Goal: Information Seeking & Learning: Learn about a topic

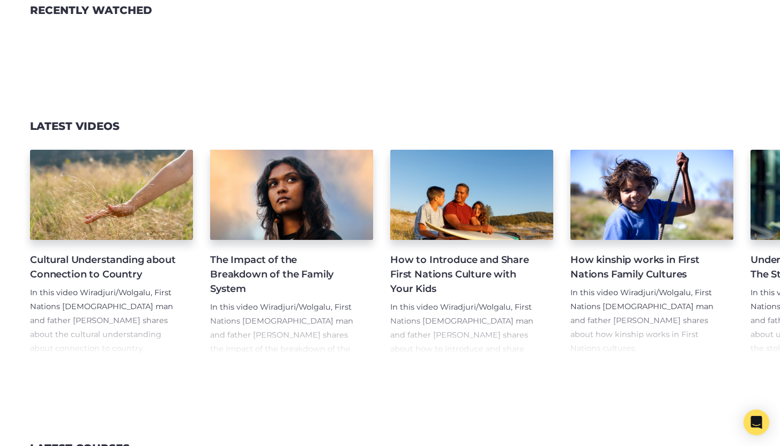
scroll to position [1512, 0]
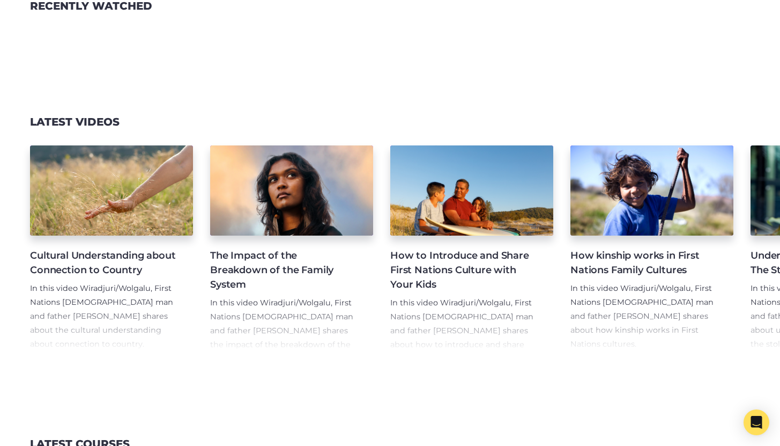
click at [92, 128] on h3 "Latest Videos" at bounding box center [75, 121] width 90 height 13
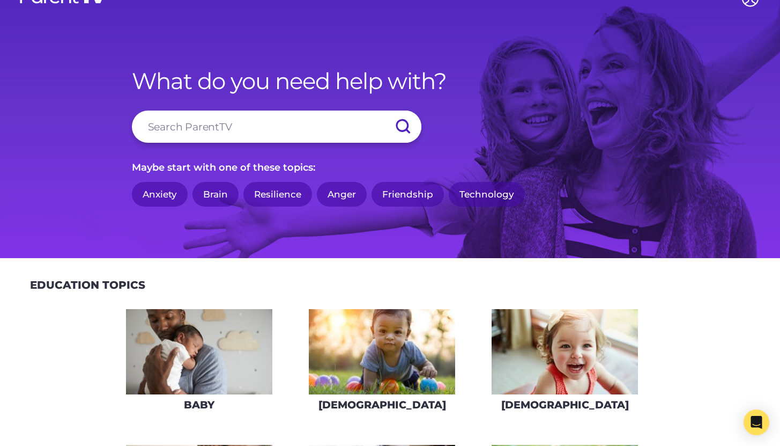
scroll to position [0, 0]
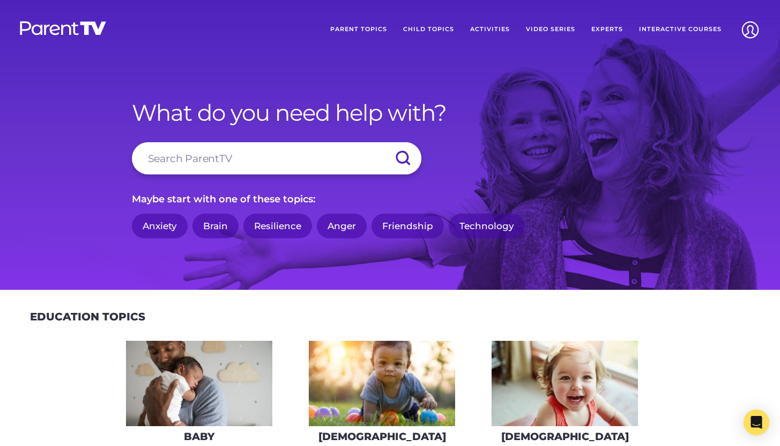
click at [214, 162] on input "search" at bounding box center [277, 158] width 290 height 32
type input "worried"
click at [384, 142] on input "submit" at bounding box center [403, 158] width 38 height 32
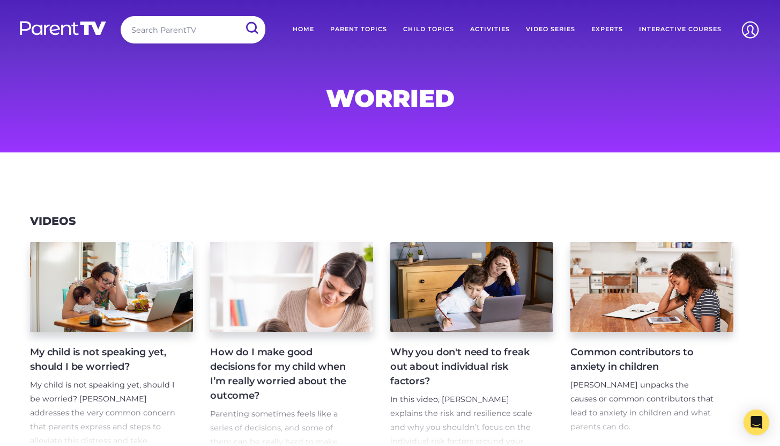
click at [202, 30] on input "search" at bounding box center [193, 29] width 145 height 27
type input "peer rejection"
click at [238, 16] on input "submit" at bounding box center [252, 28] width 28 height 24
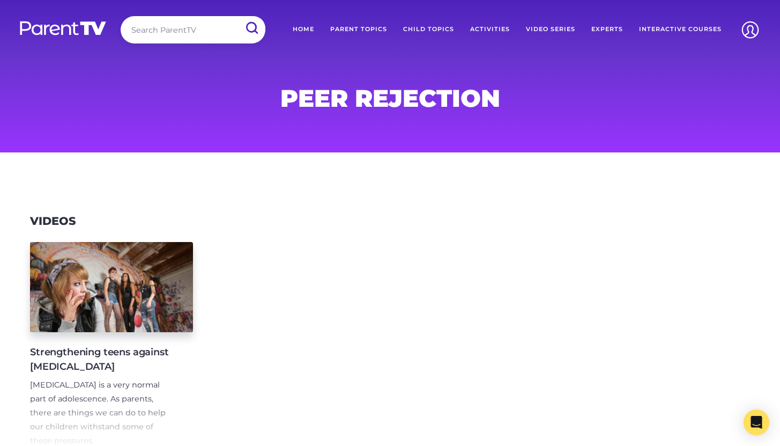
click at [177, 26] on input "search" at bounding box center [193, 29] width 145 height 27
type input "FIFO"
click at [238, 16] on input "submit" at bounding box center [252, 28] width 28 height 24
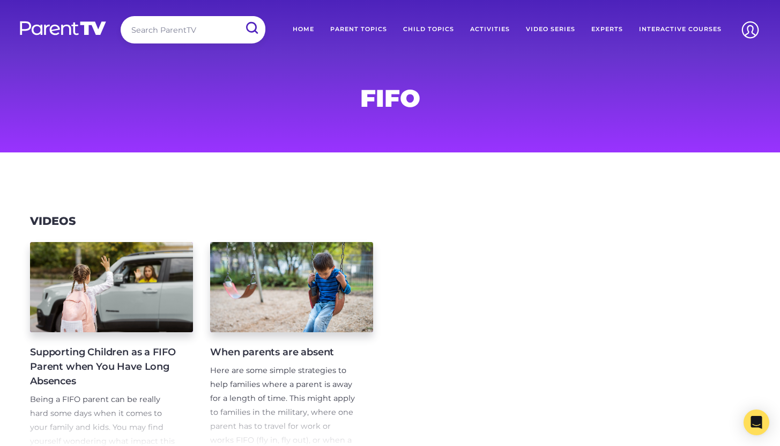
click at [302, 26] on link "Home" at bounding box center [304, 29] width 38 height 27
